Goal: Navigation & Orientation: Understand site structure

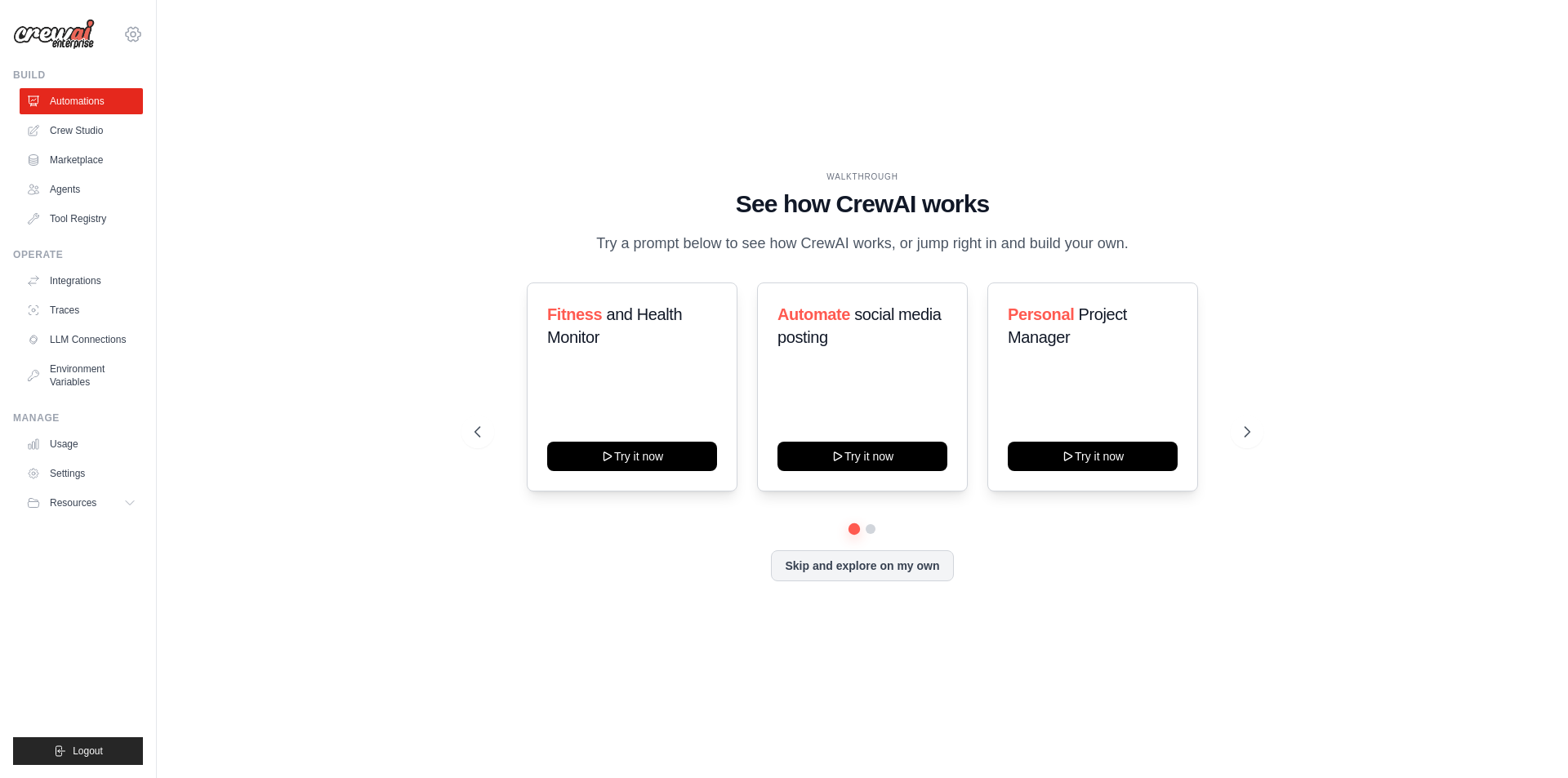
click at [125, 29] on icon at bounding box center [133, 34] width 20 height 20
click at [95, 106] on link "Settings" at bounding box center [132, 109] width 144 height 29
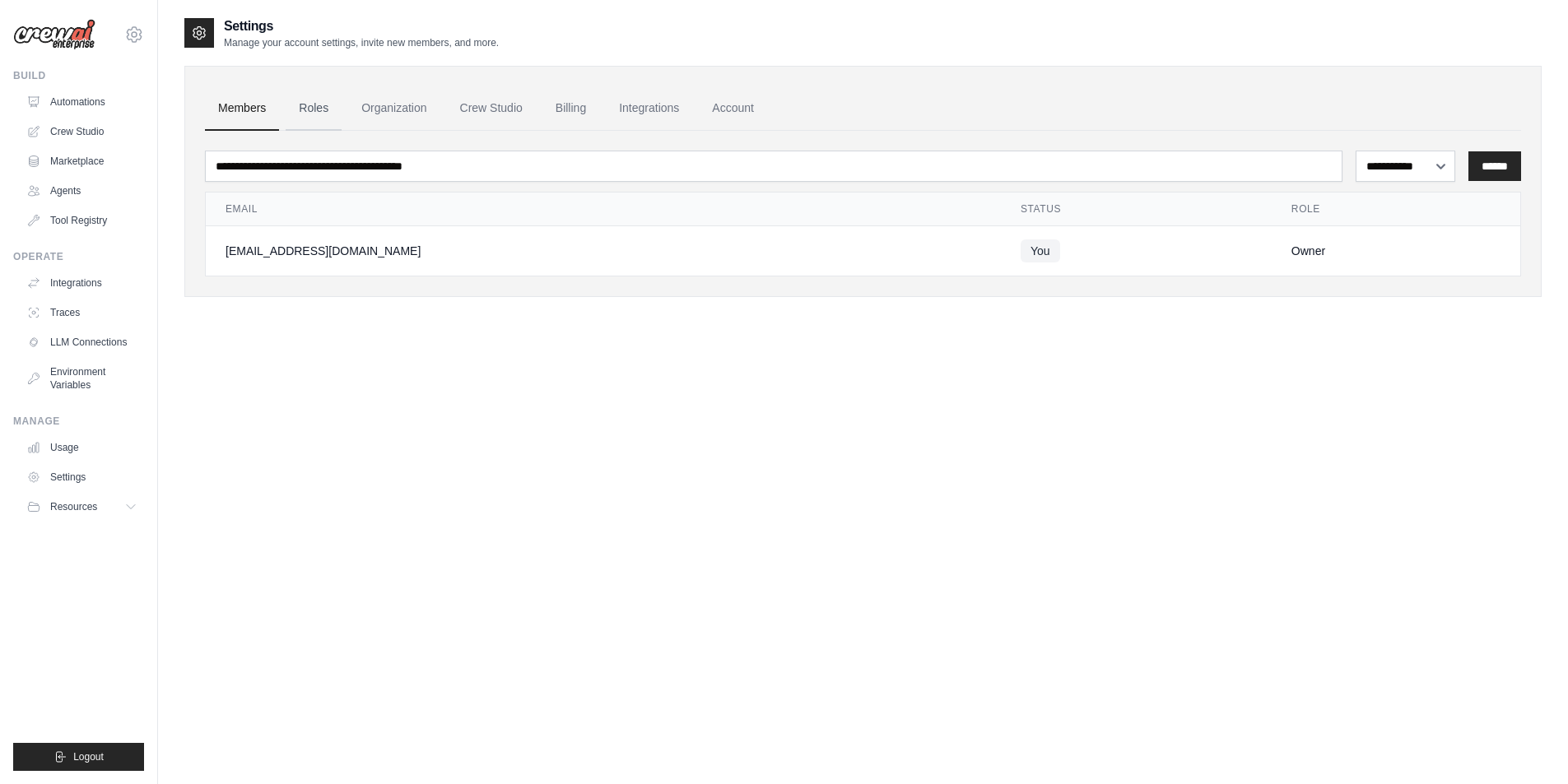
click at [326, 103] on link "Roles" at bounding box center [314, 108] width 56 height 44
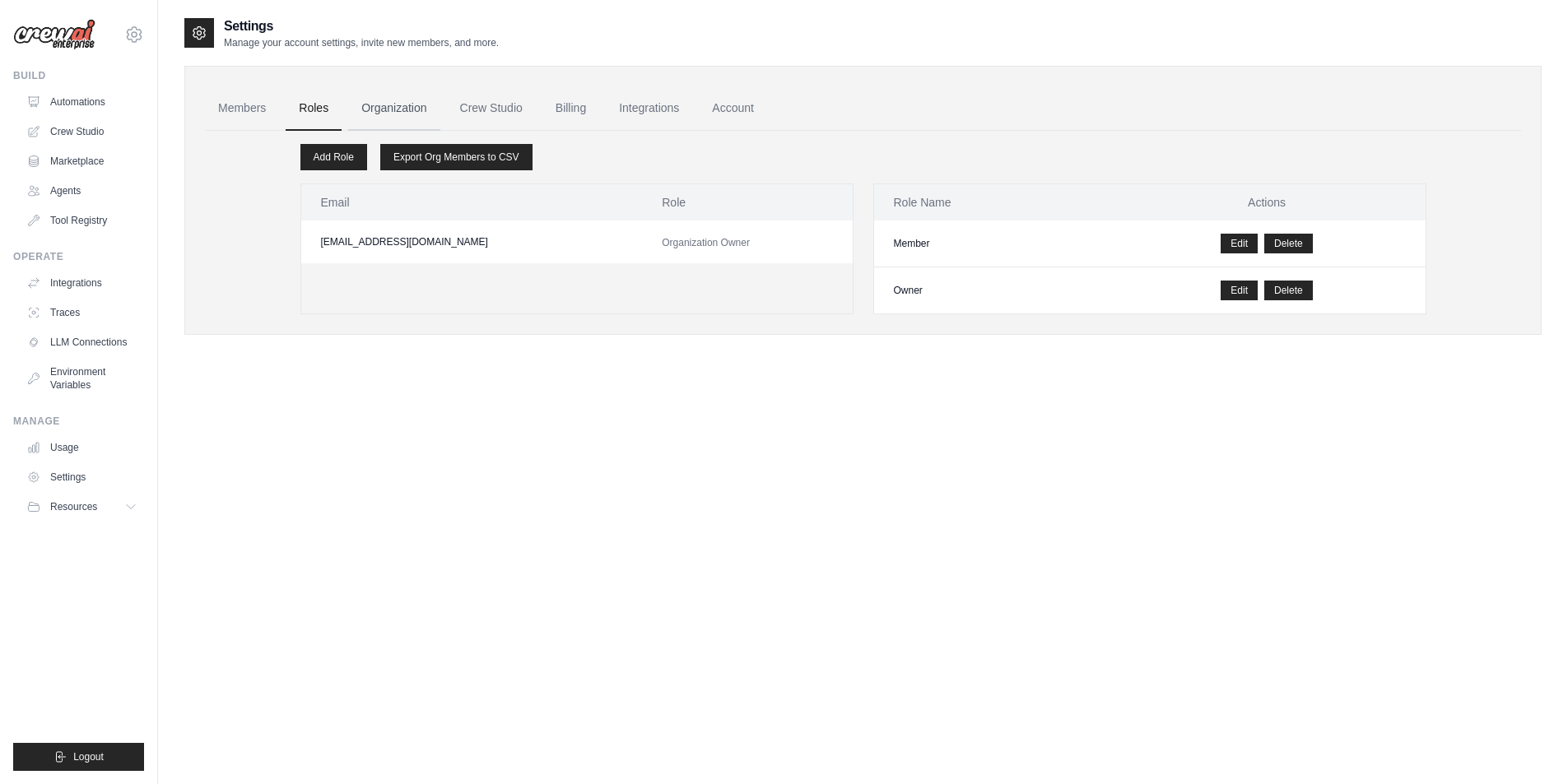
click at [395, 100] on link "Organization" at bounding box center [393, 108] width 91 height 44
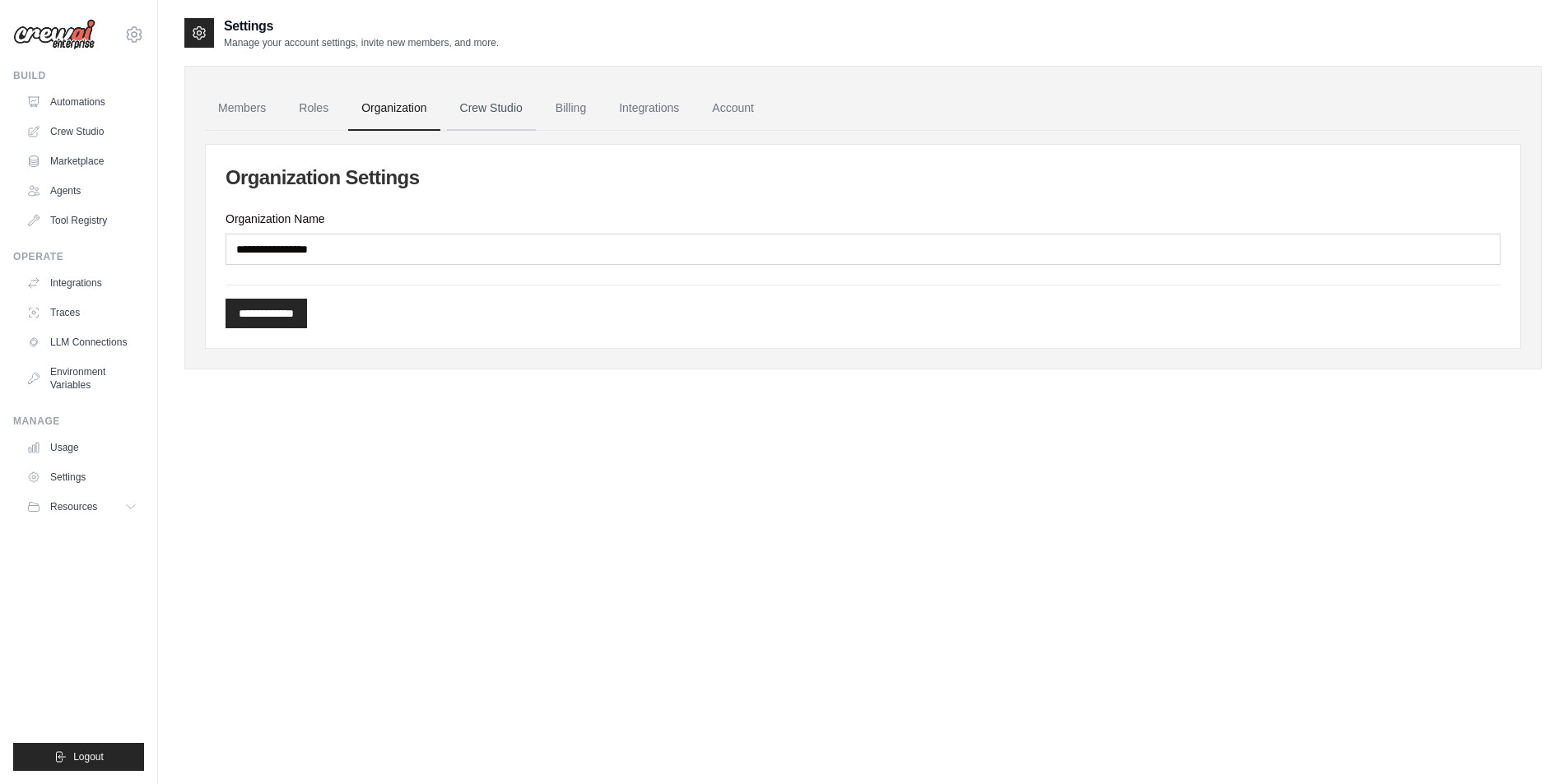
click at [512, 109] on link "Crew Studio" at bounding box center [491, 108] width 89 height 44
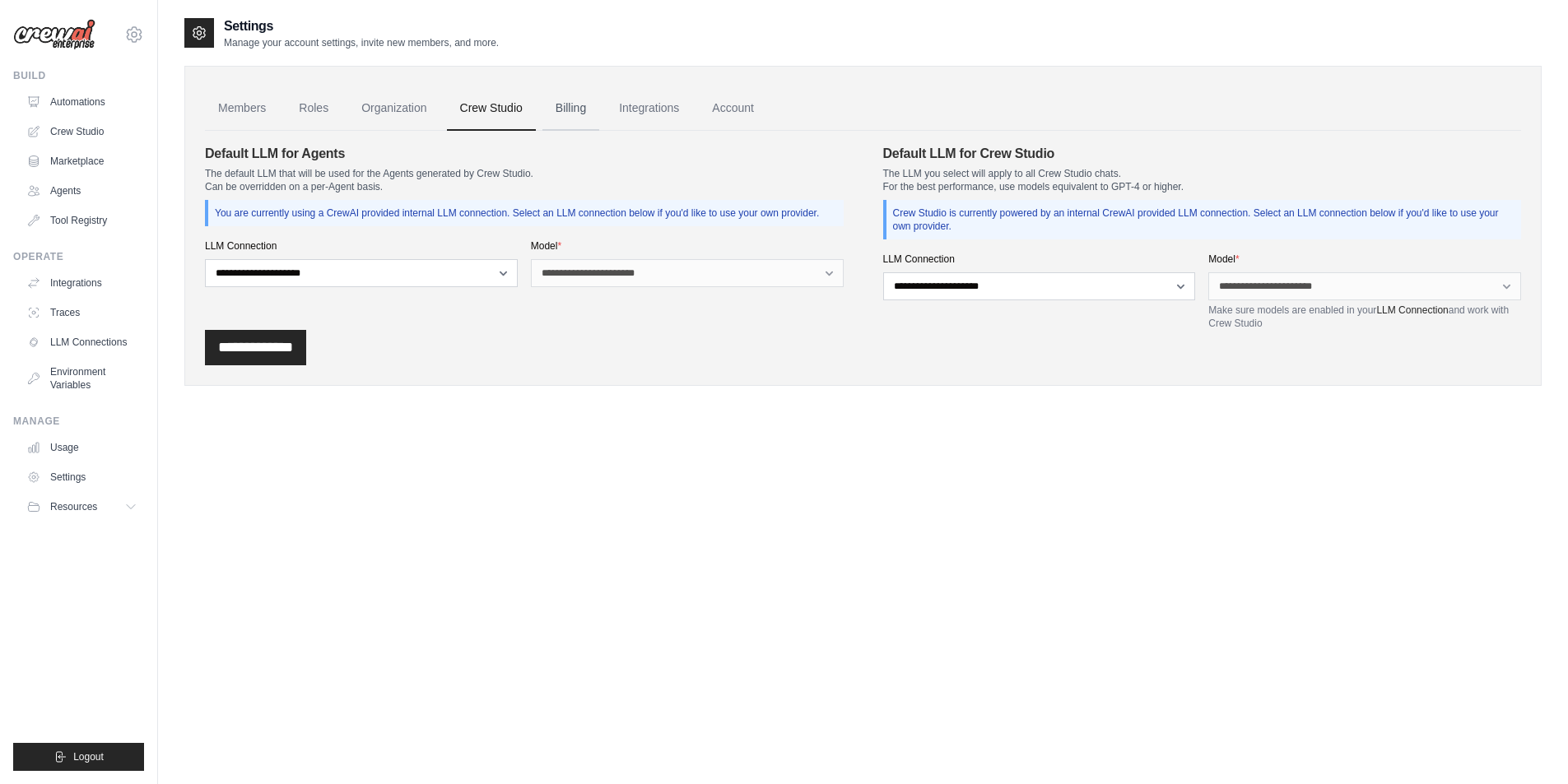
click at [578, 113] on link "Billing" at bounding box center [571, 108] width 57 height 44
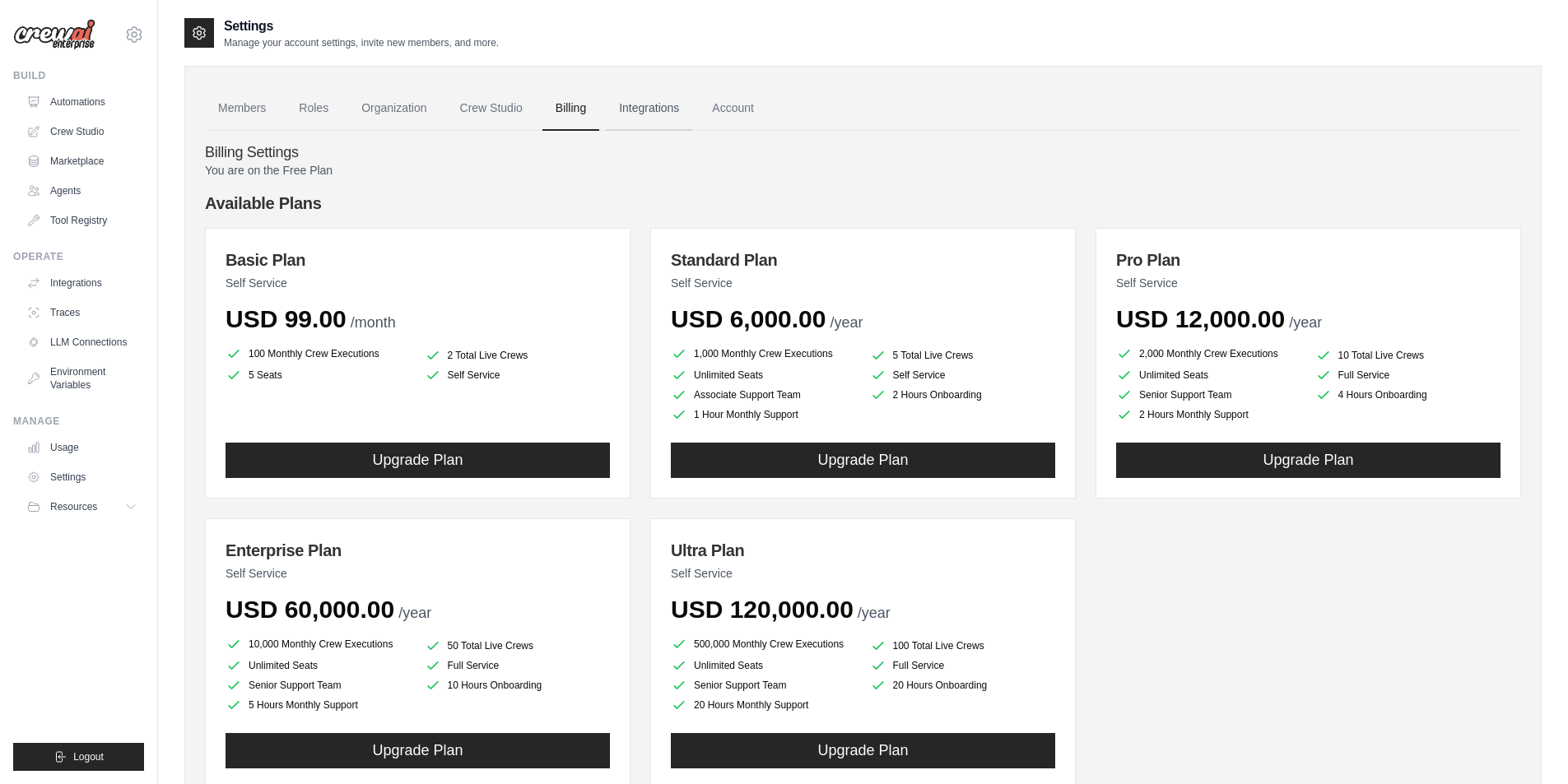
click at [647, 114] on link "Integrations" at bounding box center [649, 108] width 86 height 44
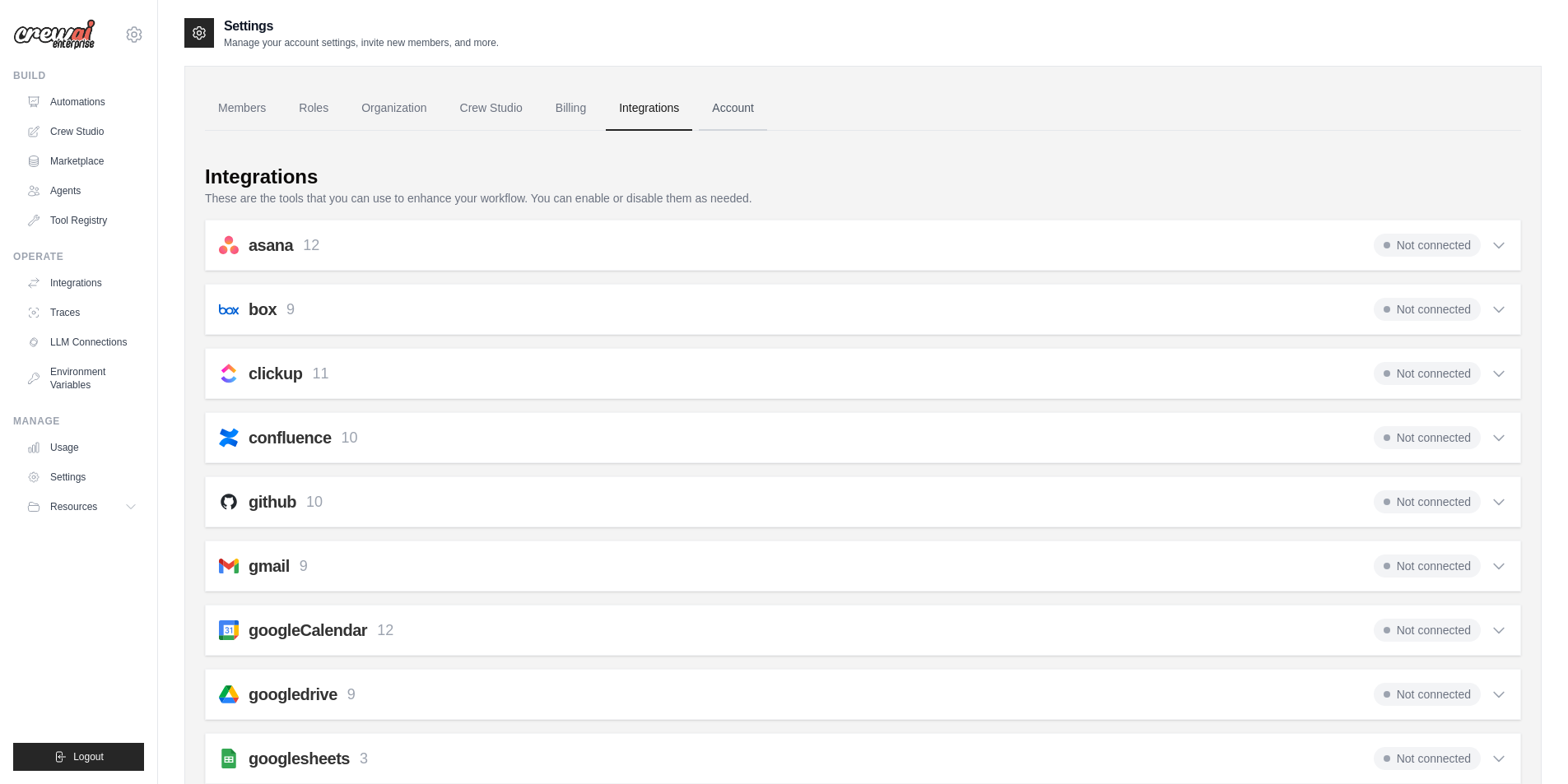
click at [744, 107] on link "Account" at bounding box center [733, 108] width 68 height 44
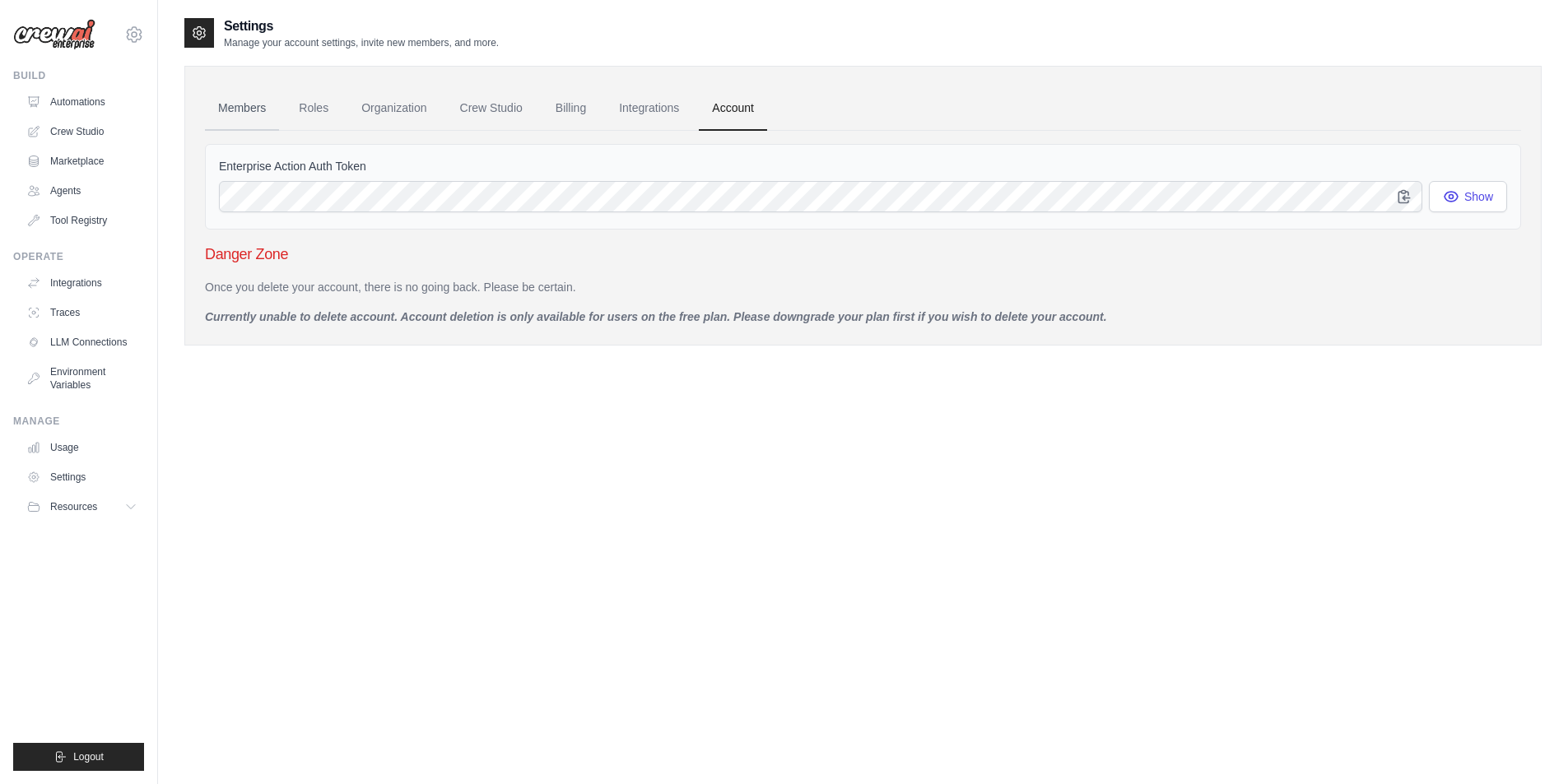
click at [238, 107] on link "Members" at bounding box center [242, 108] width 74 height 44
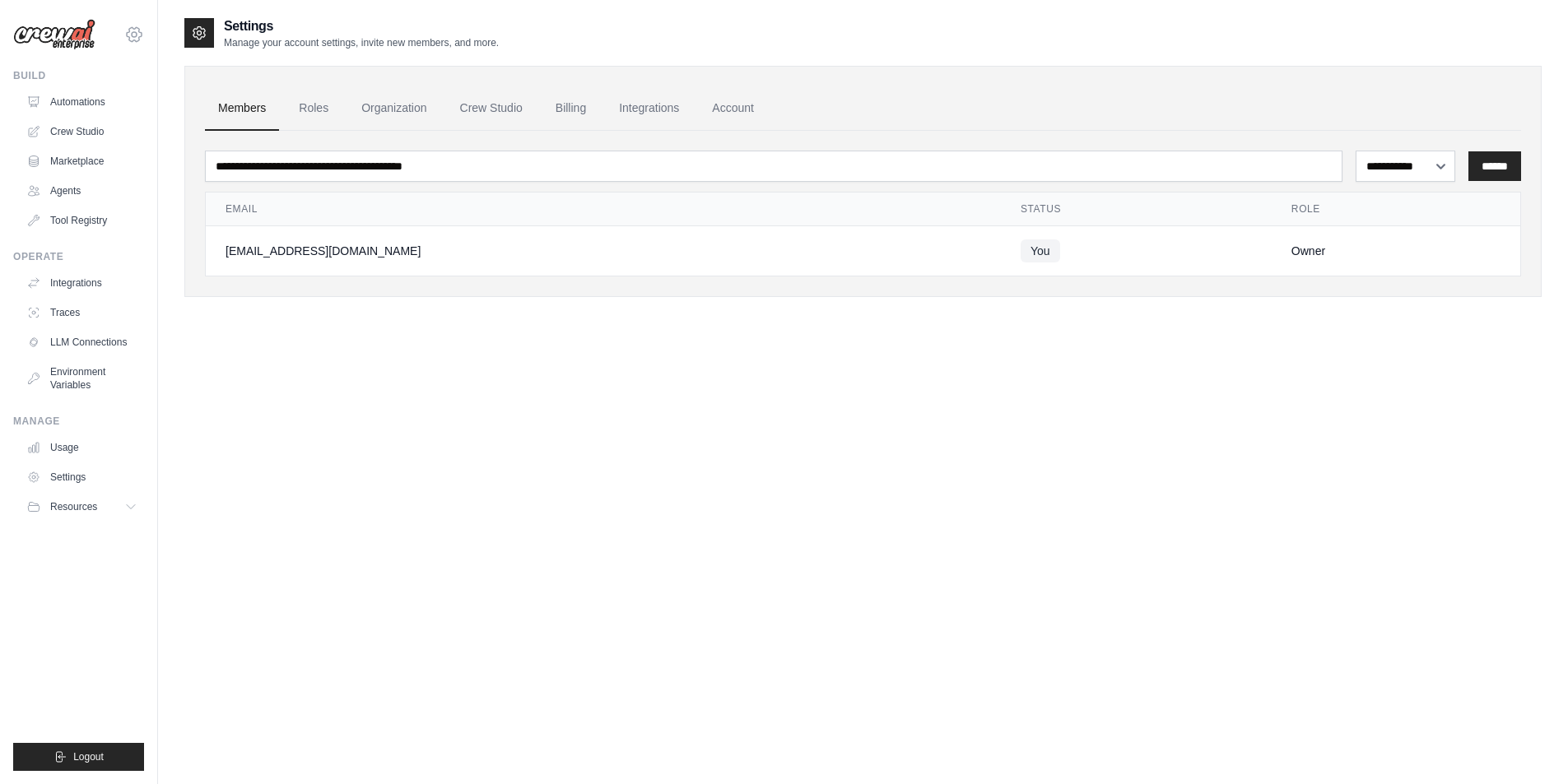
click at [136, 37] on icon at bounding box center [134, 35] width 20 height 20
click at [335, 583] on div "**********" at bounding box center [862, 408] width 1357 height 784
click at [130, 504] on icon at bounding box center [132, 507] width 13 height 13
click at [119, 534] on span "Documentation" at bounding box center [92, 535] width 67 height 13
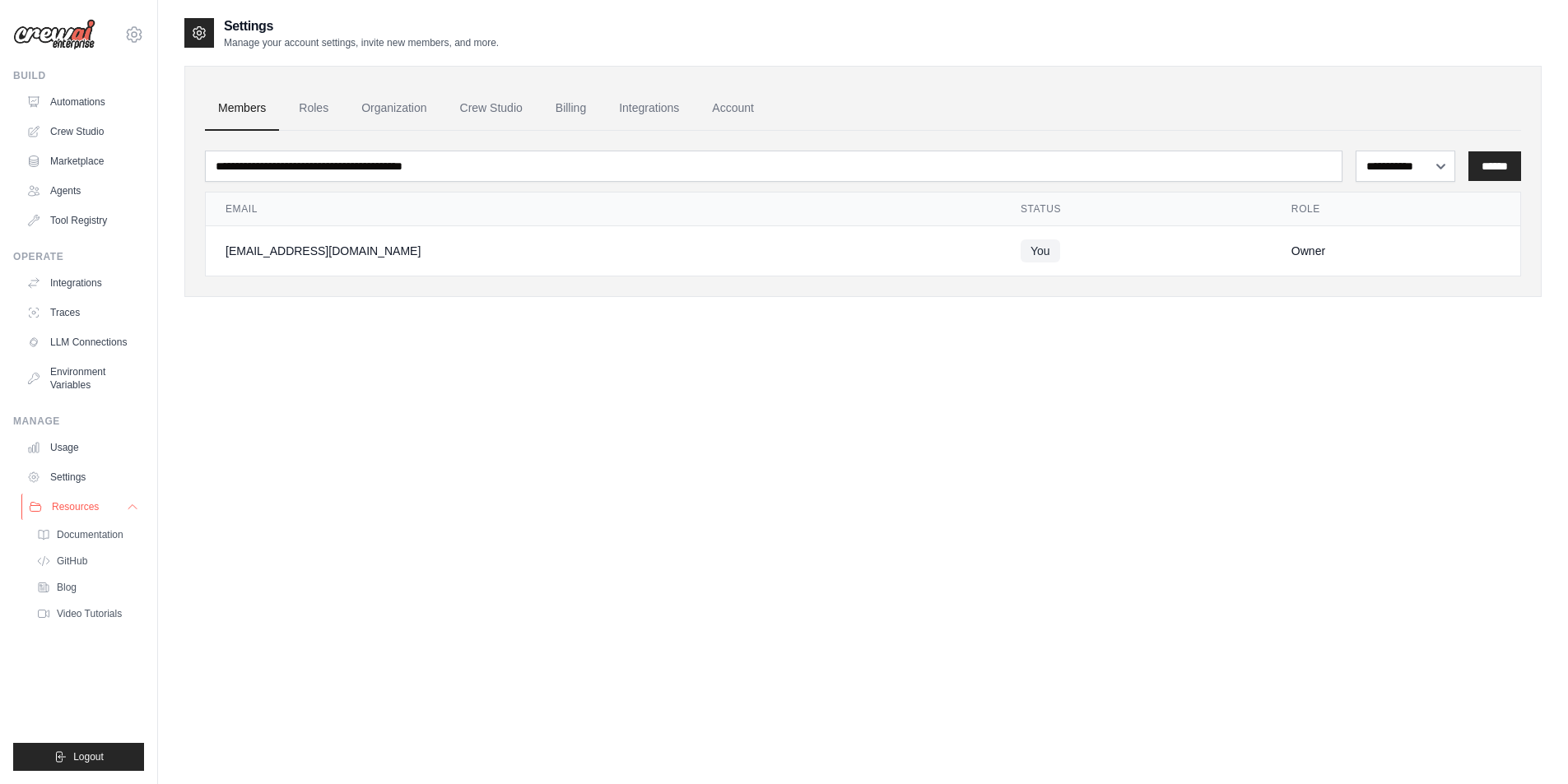
click at [101, 502] on button "Resources" at bounding box center [83, 506] width 125 height 26
click at [97, 447] on link "Usage" at bounding box center [83, 447] width 125 height 26
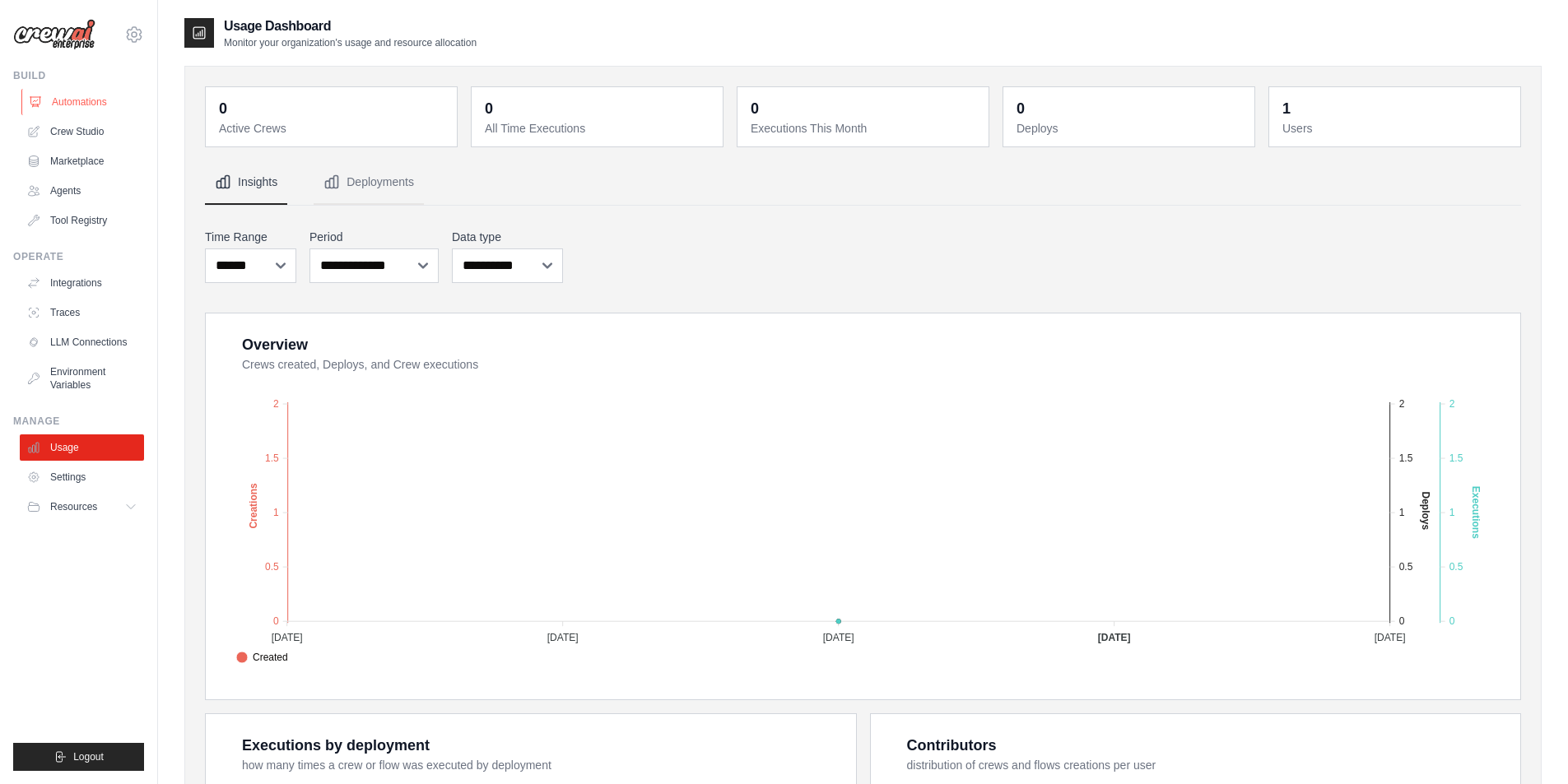
click at [63, 94] on link "Automations" at bounding box center [83, 102] width 125 height 26
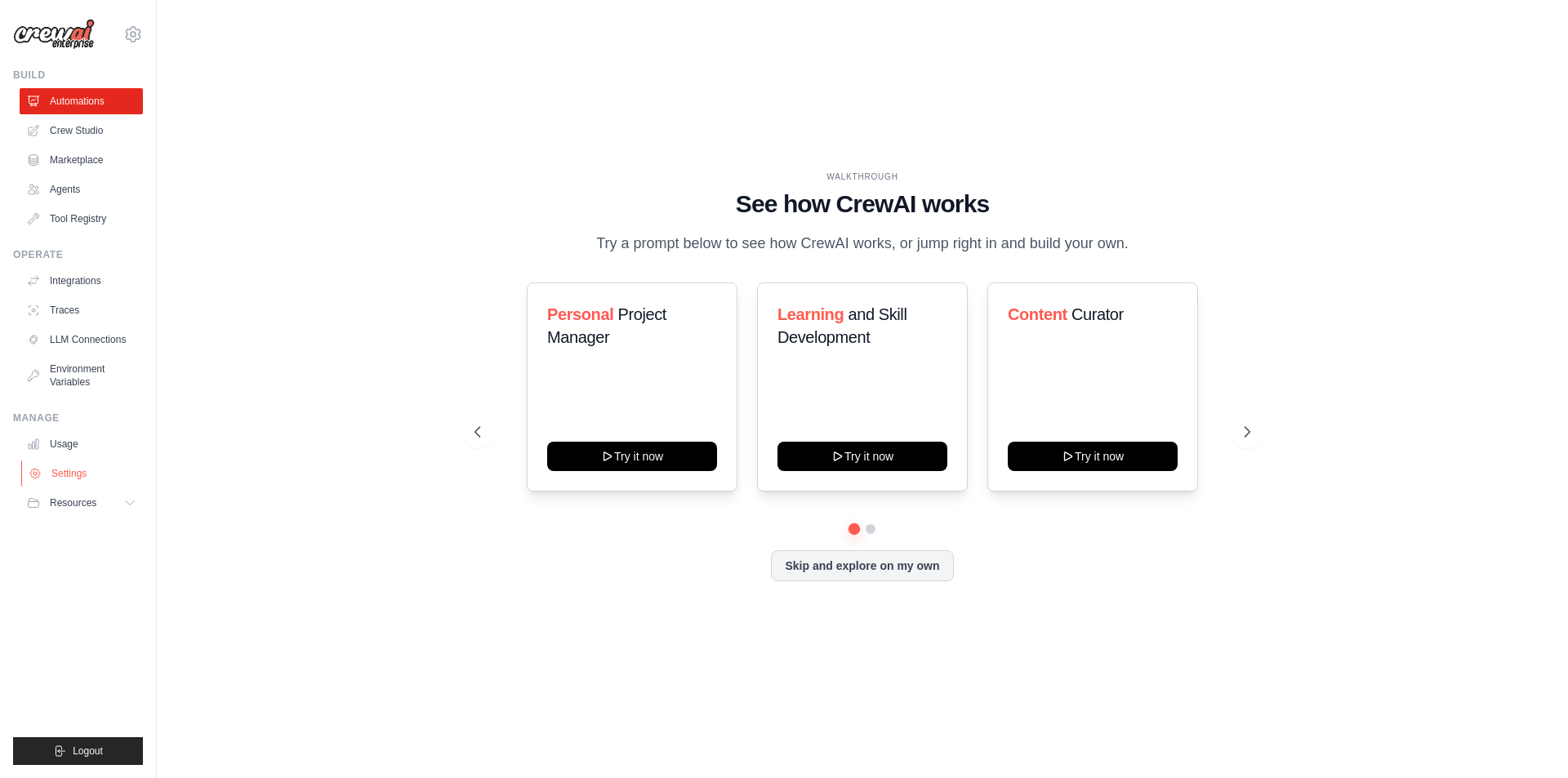
click at [69, 473] on link "Settings" at bounding box center [83, 473] width 124 height 26
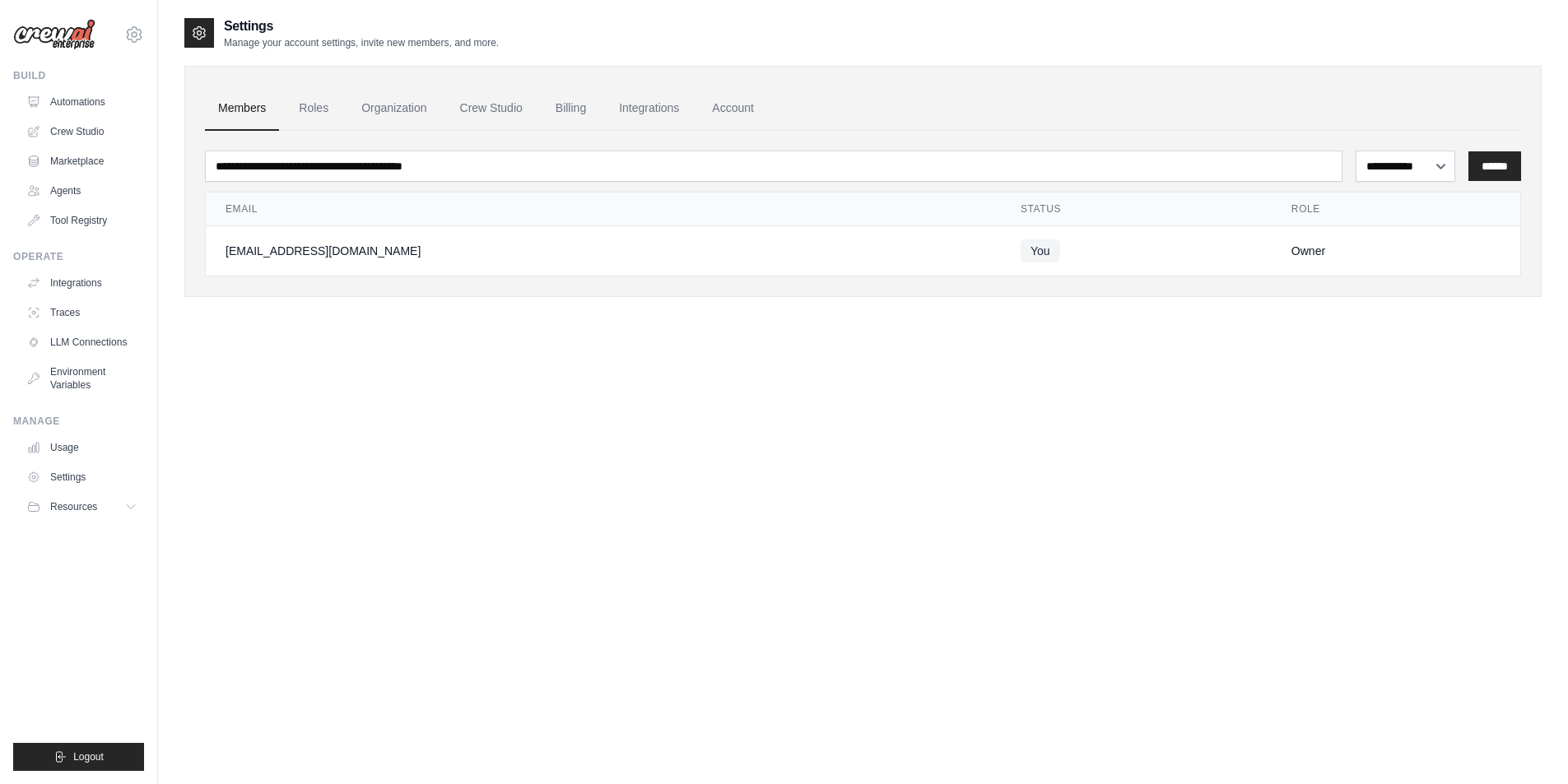
drag, startPoint x: 62, startPoint y: 418, endPoint x: 4, endPoint y: 417, distance: 58.0
click at [4, 417] on div "marinarasheva@gmail.com Settings Build Automations Crew Studio Marketplace" at bounding box center [79, 392] width 158 height 784
click at [99, 162] on link "Marketplace" at bounding box center [83, 160] width 125 height 26
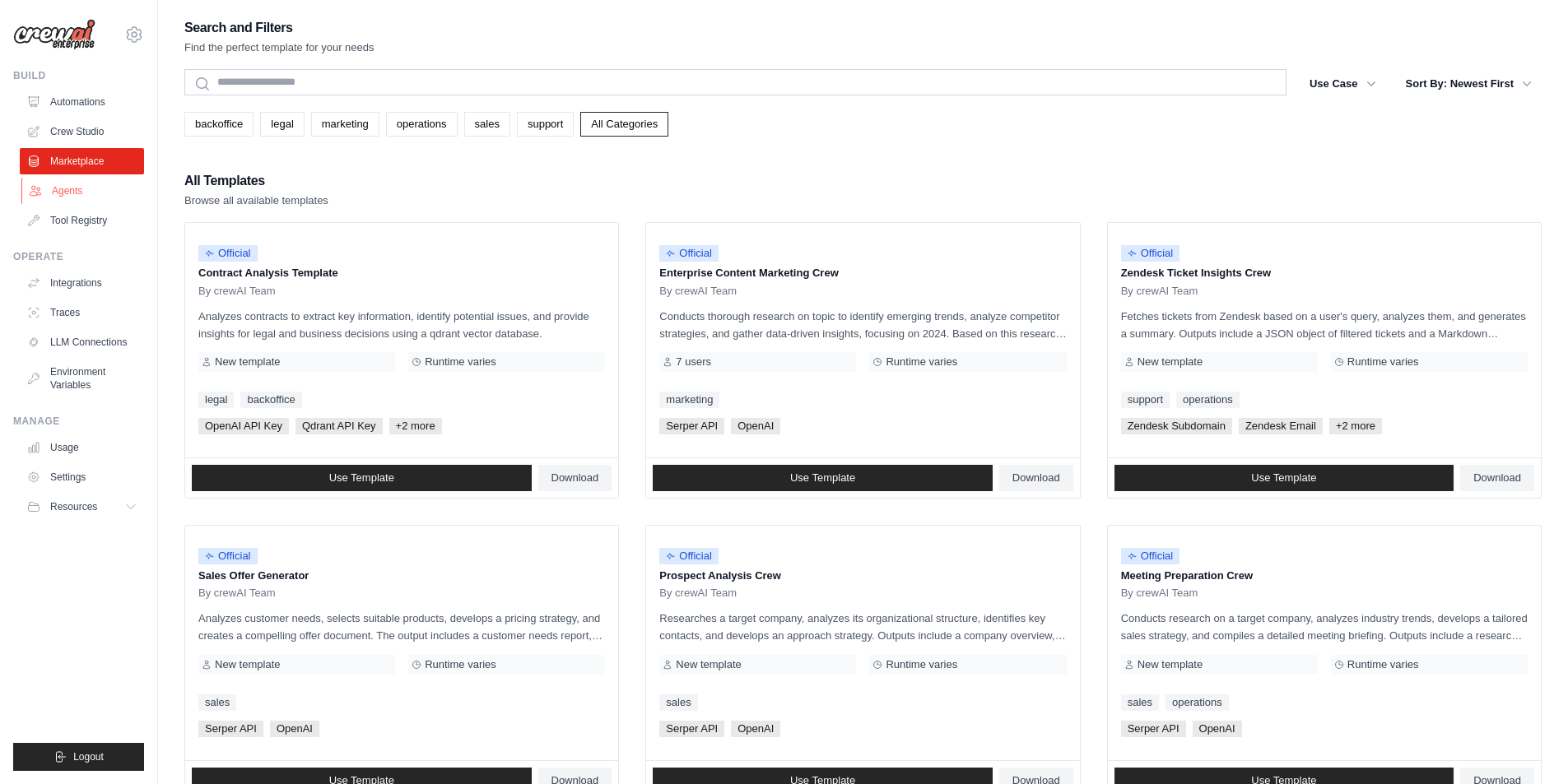
click at [82, 187] on link "Agents" at bounding box center [83, 190] width 125 height 26
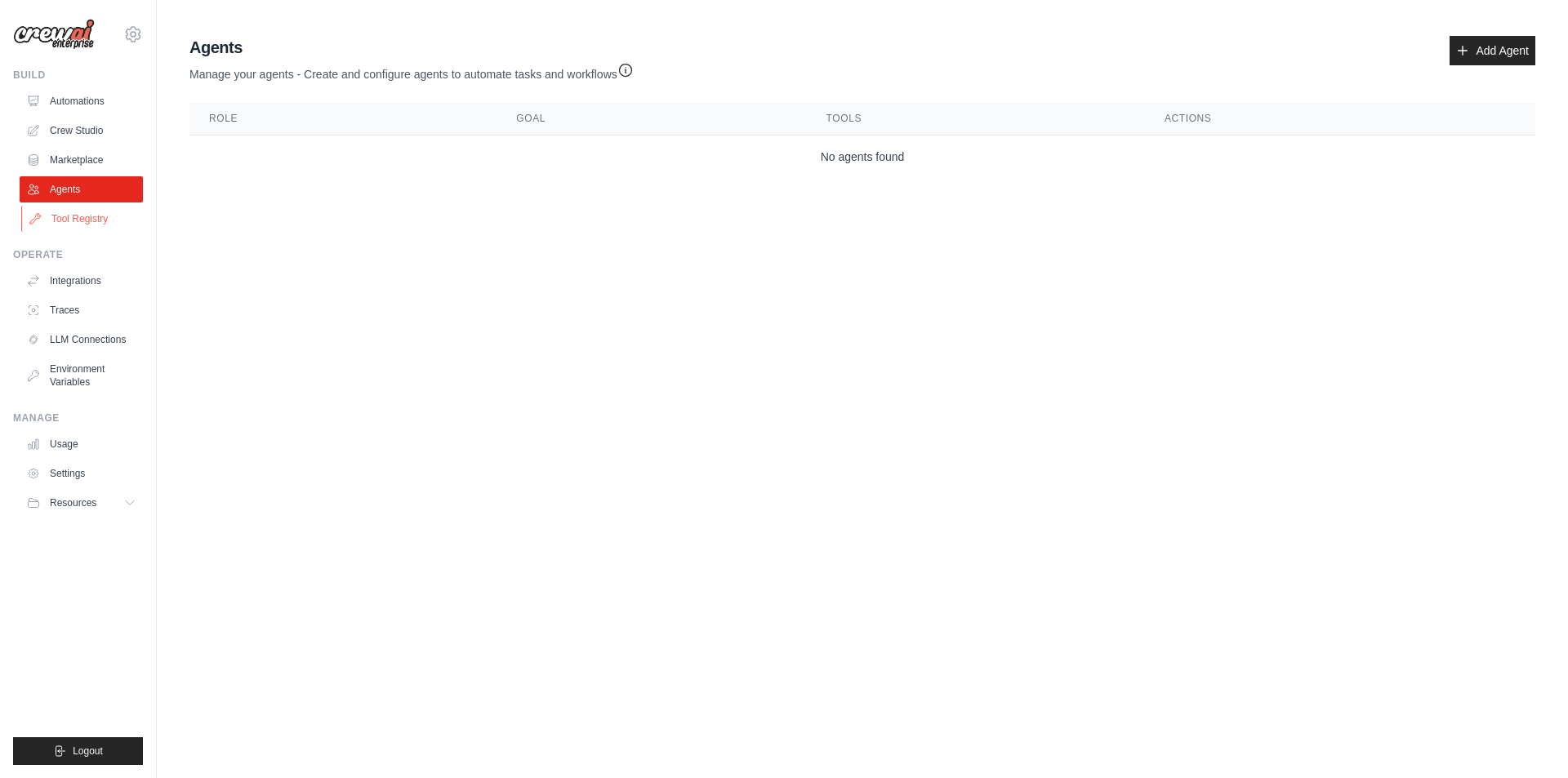
click at [79, 221] on link "Tool Registry" at bounding box center [83, 218] width 124 height 26
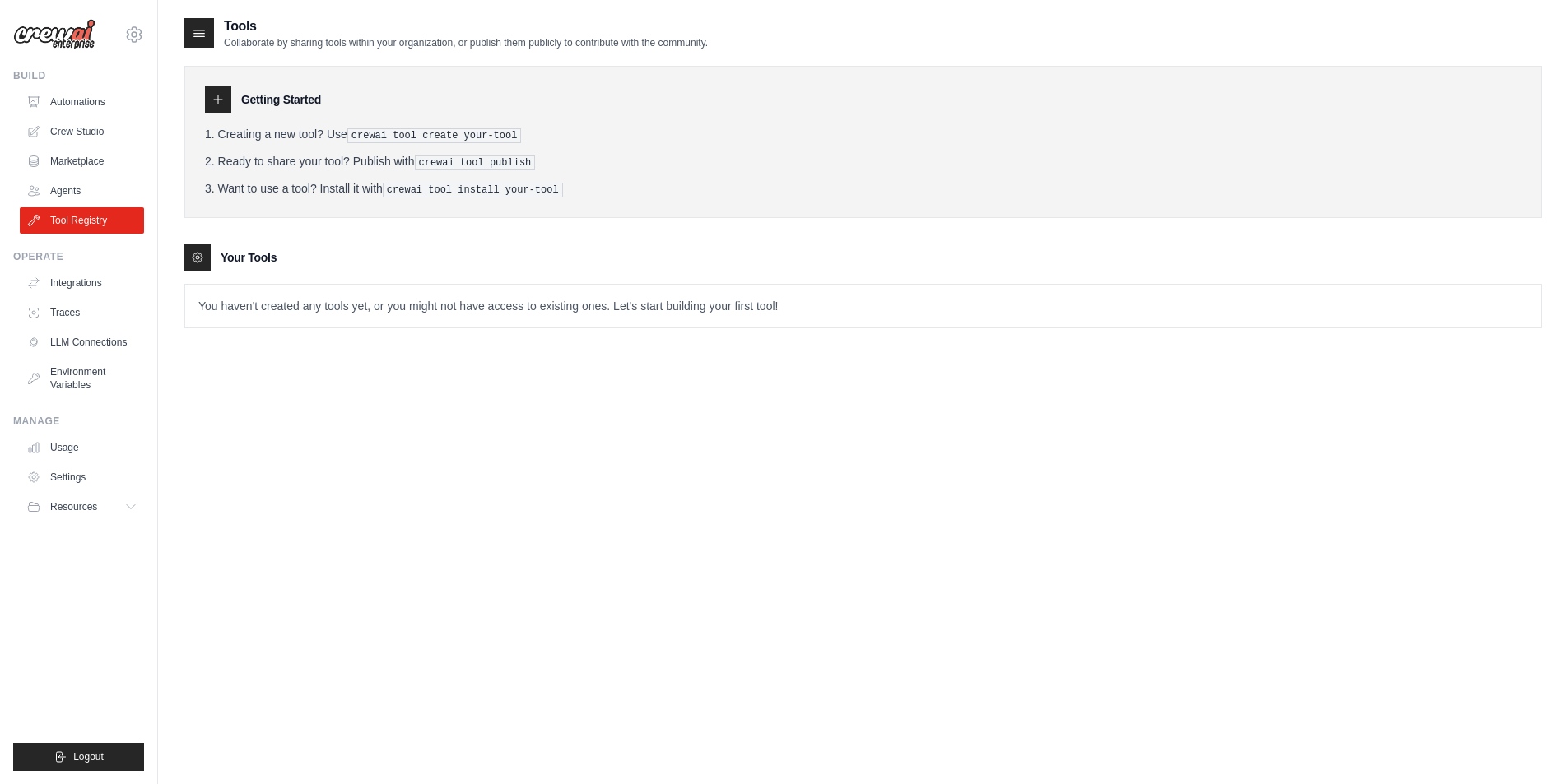
click at [1198, 415] on div "Tools Collaborate by sharing tools within your organization, or publish them pu…" at bounding box center [862, 408] width 1357 height 784
